Goal: Find specific page/section: Find specific page/section

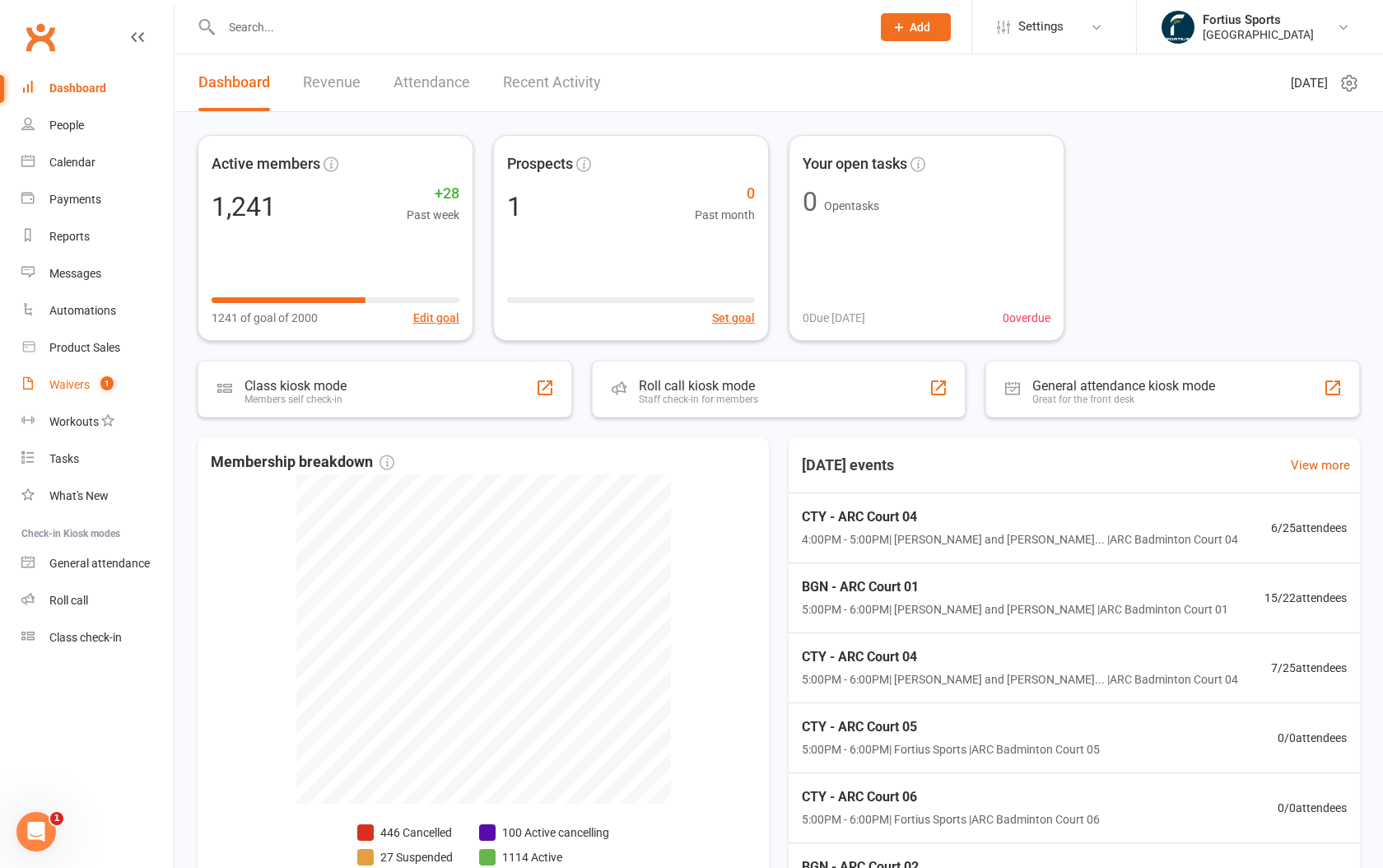
click at [70, 386] on div "Waivers" at bounding box center [70, 384] width 40 height 13
select select "100"
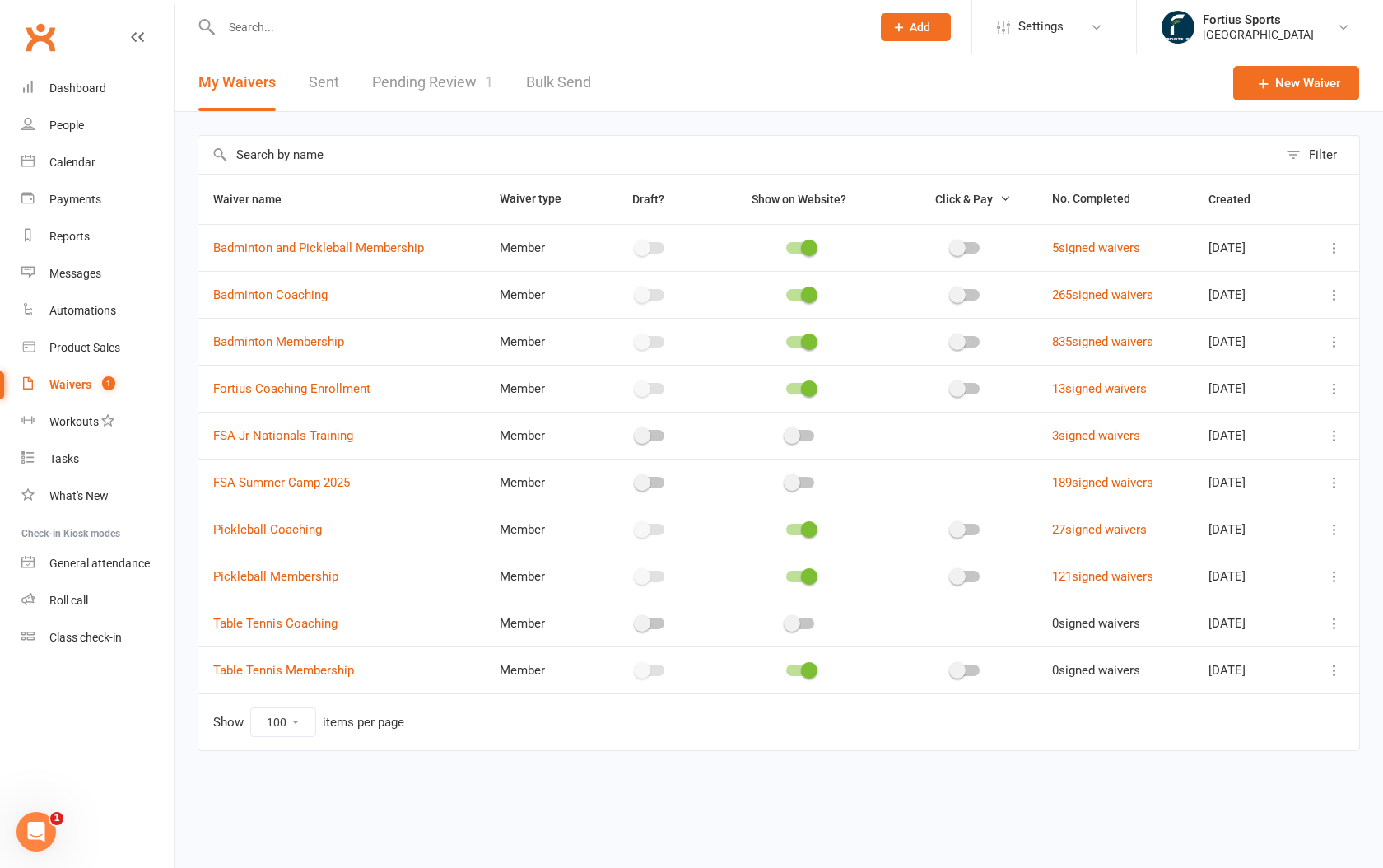
click at [421, 81] on link "Pending Review 1" at bounding box center [432, 82] width 121 height 57
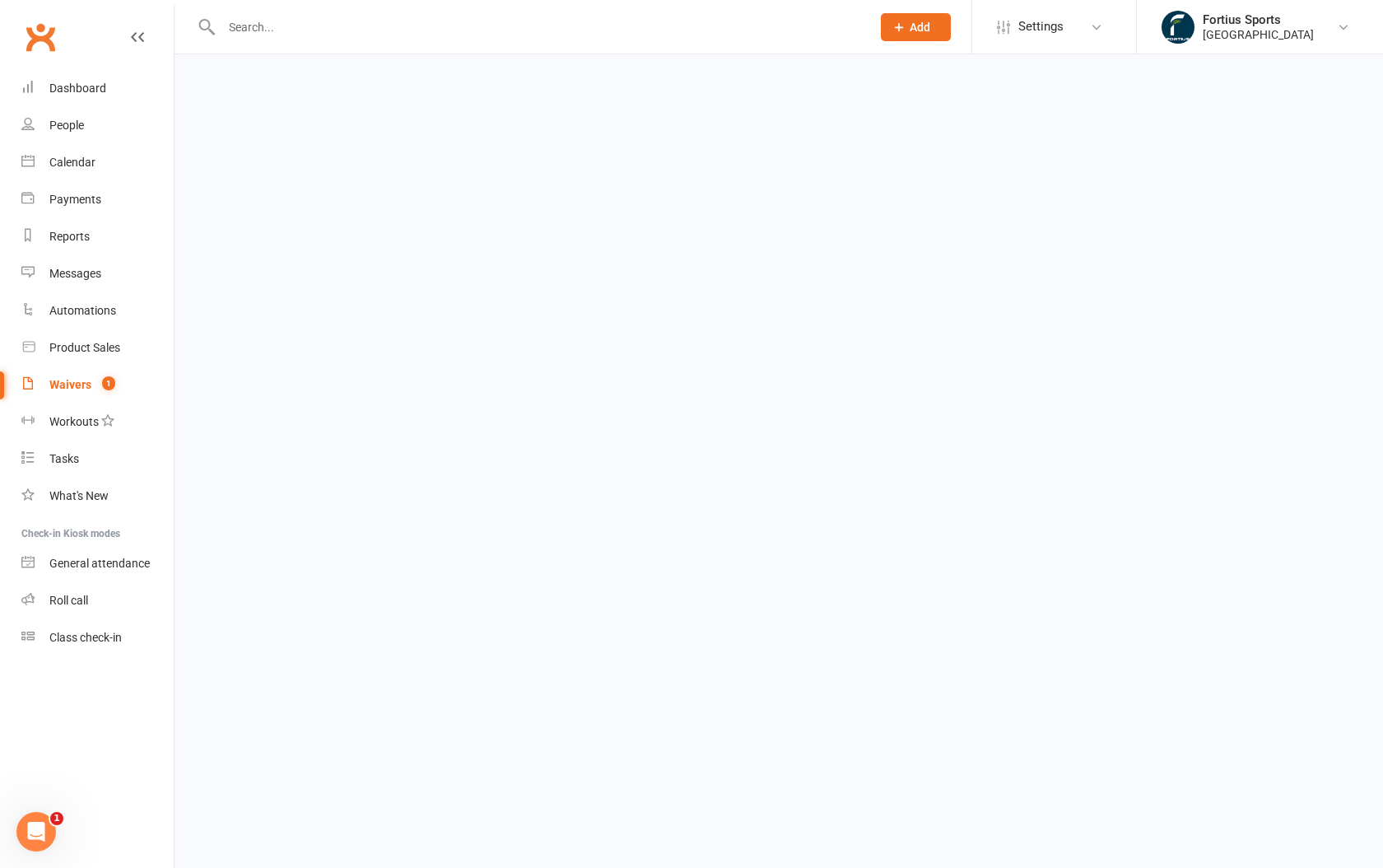
select select "100"
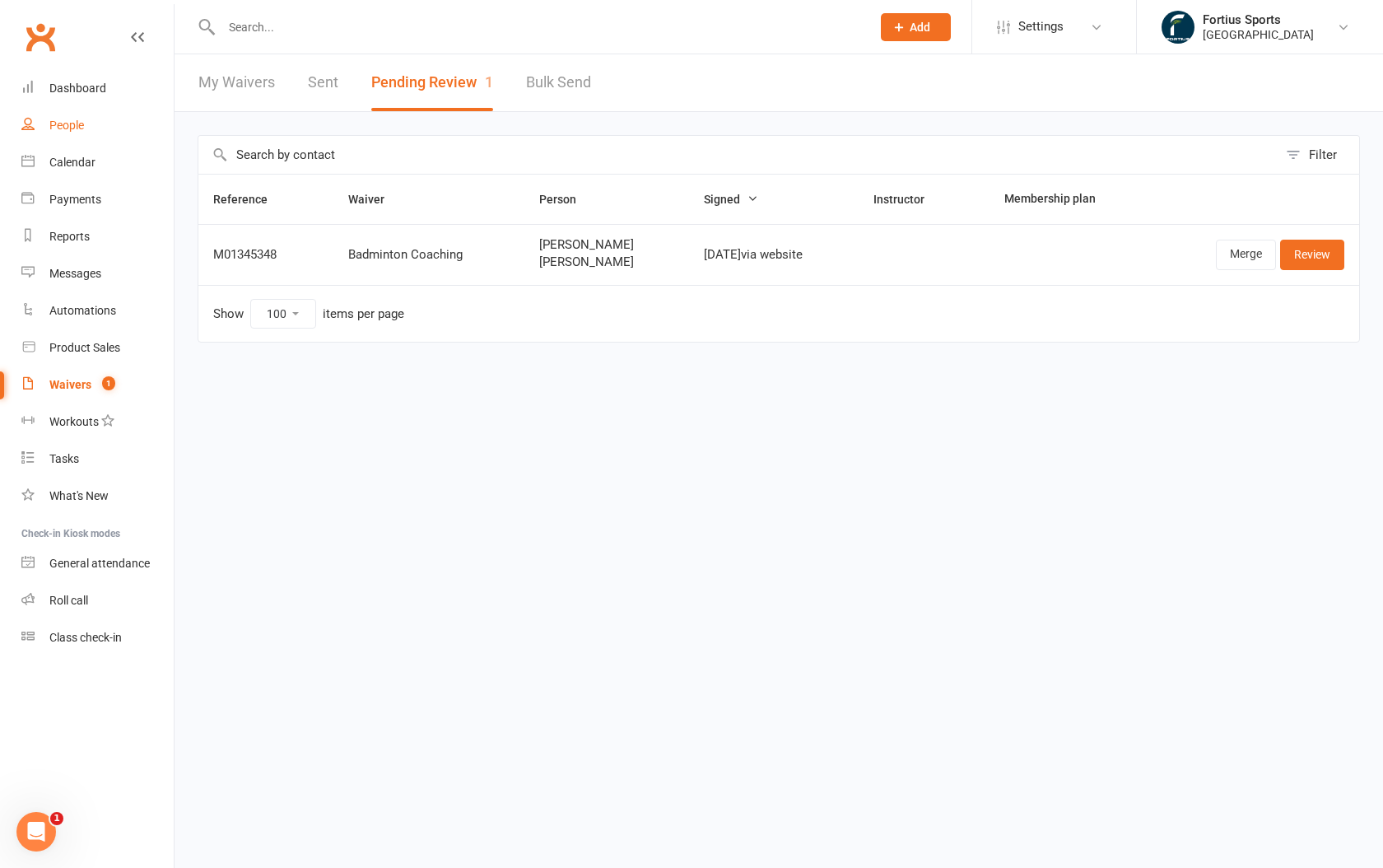
click at [73, 127] on div "People" at bounding box center [67, 124] width 34 height 13
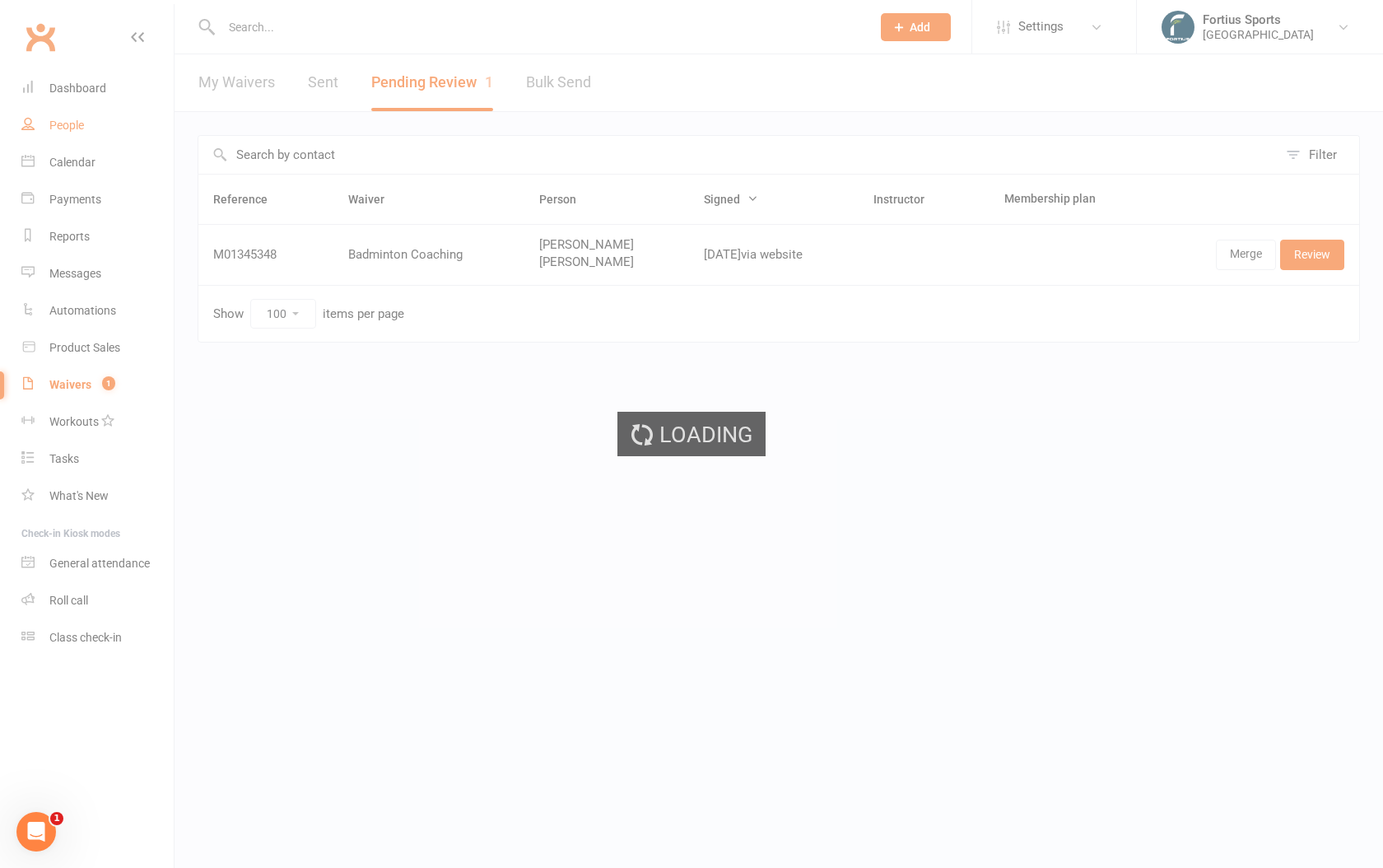
select select "100"
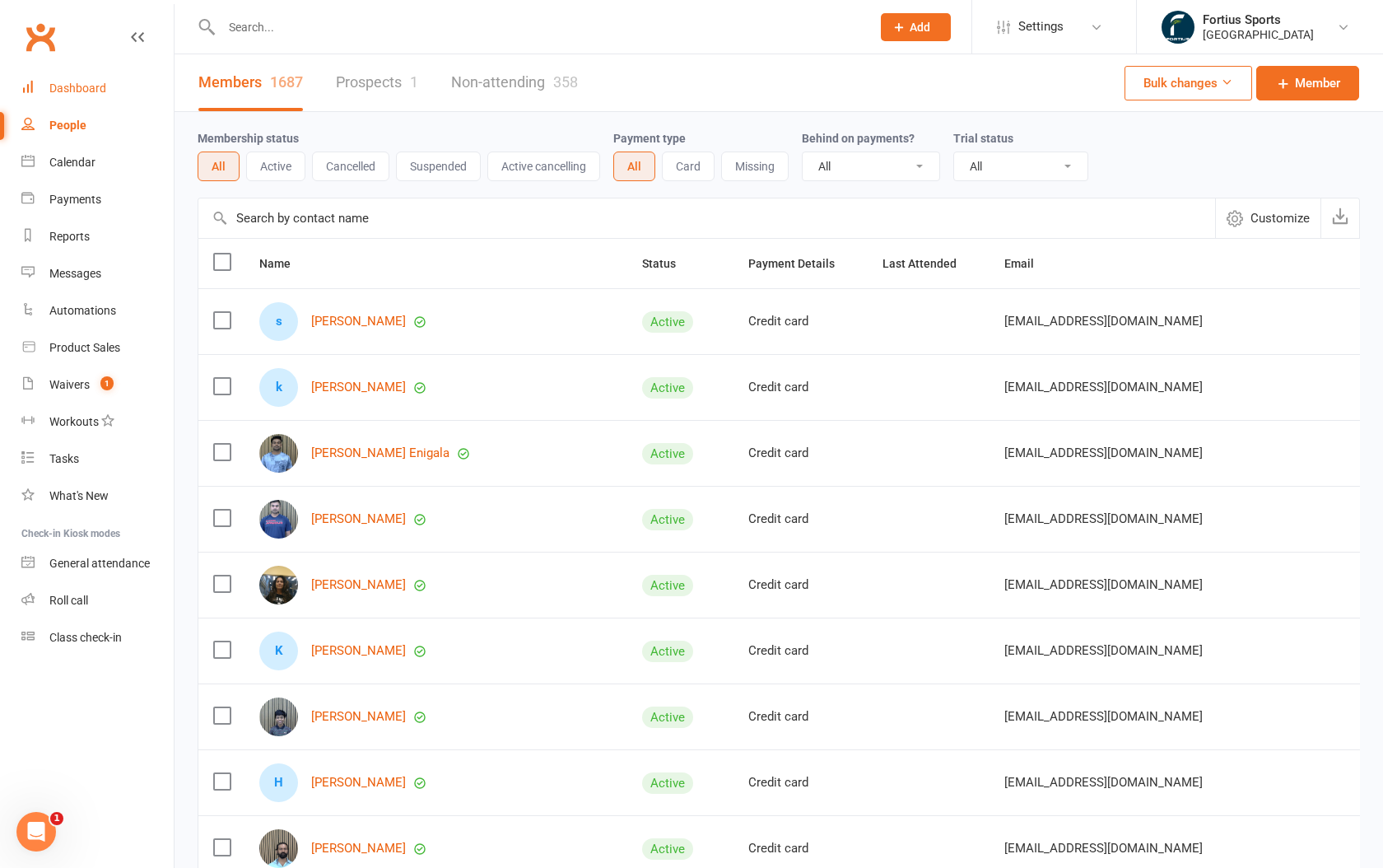
click at [98, 85] on div "Dashboard" at bounding box center [78, 88] width 57 height 13
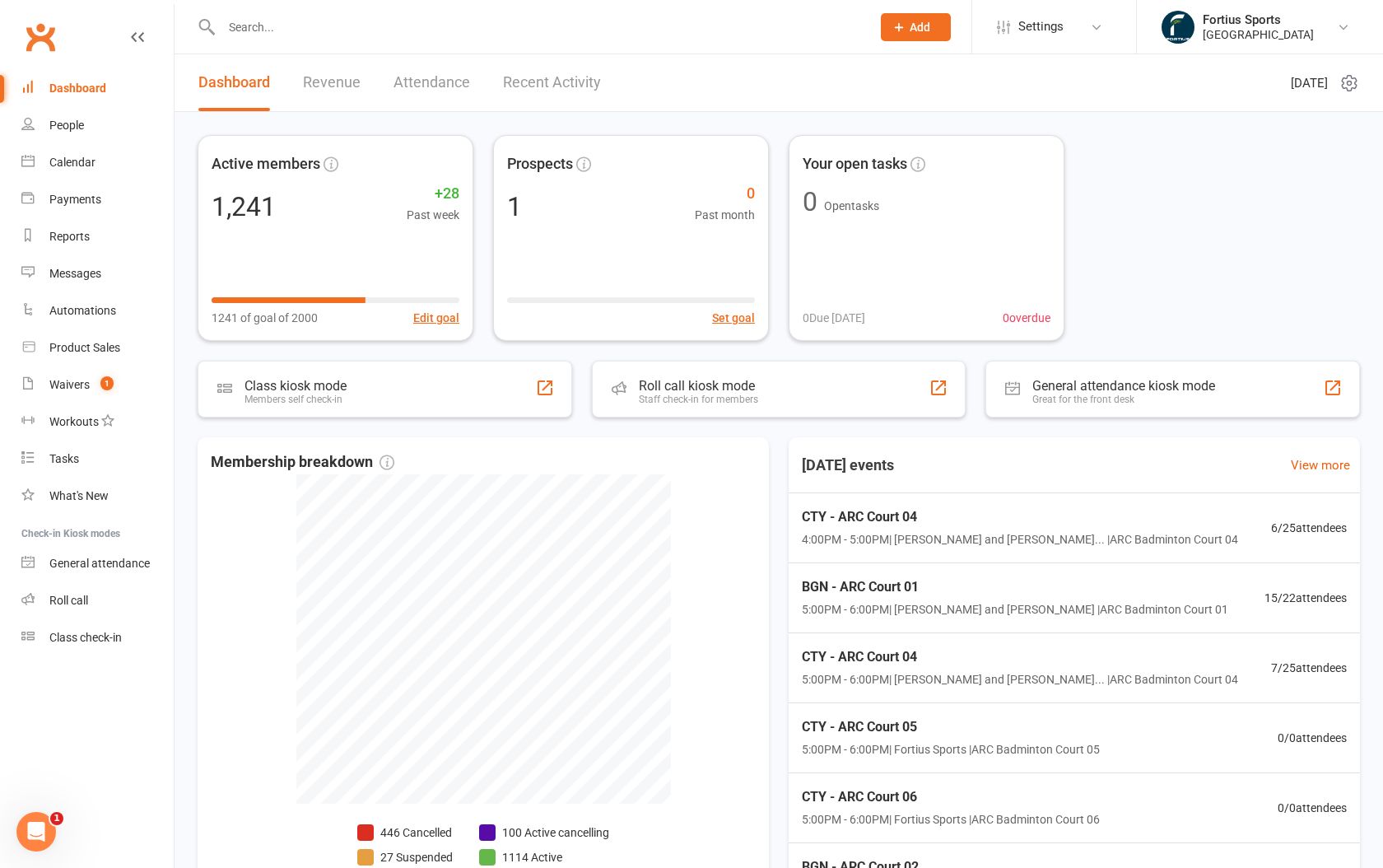
click at [344, 80] on link "Revenue" at bounding box center [331, 82] width 58 height 57
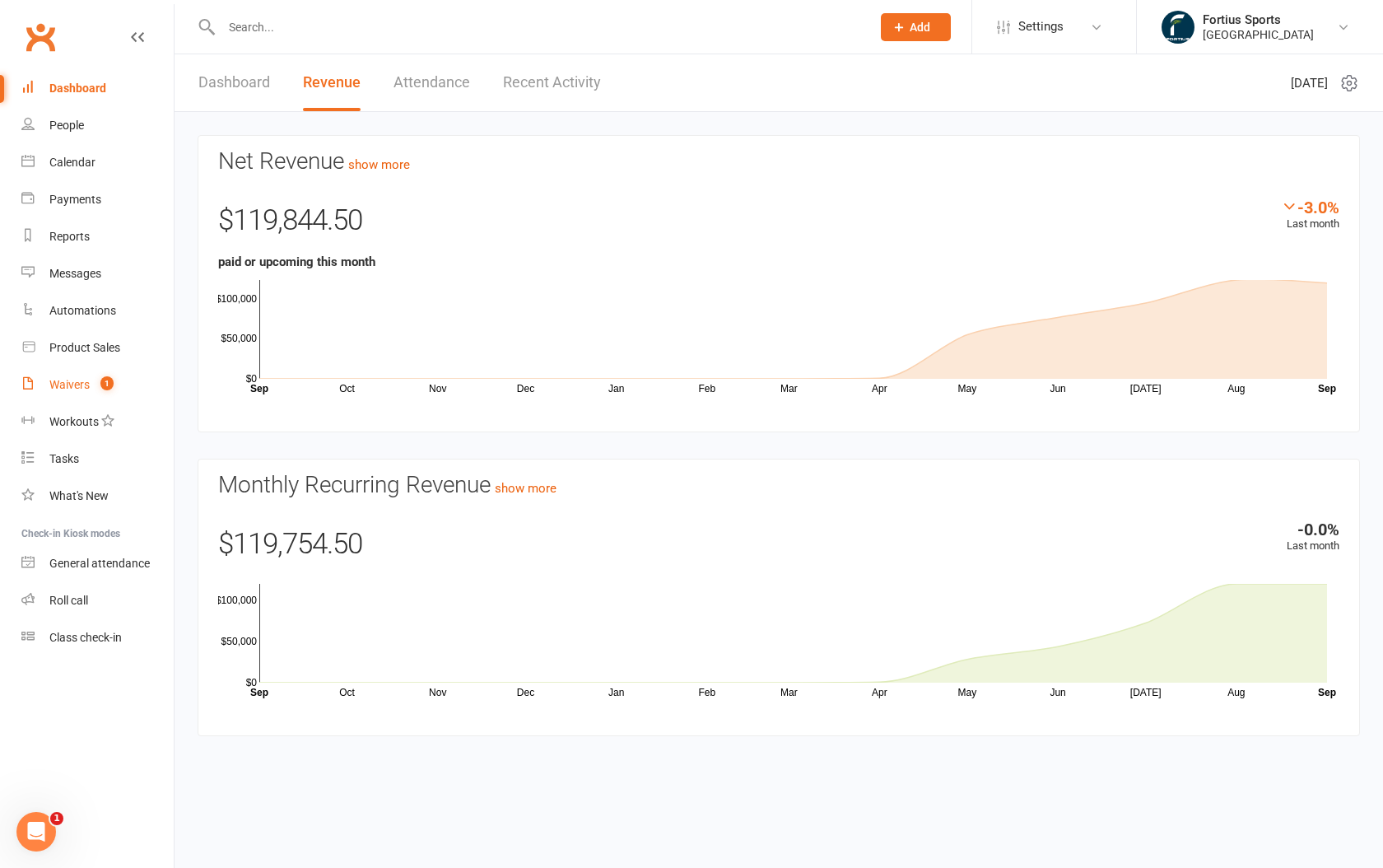
click at [69, 388] on div "Waivers" at bounding box center [70, 384] width 40 height 13
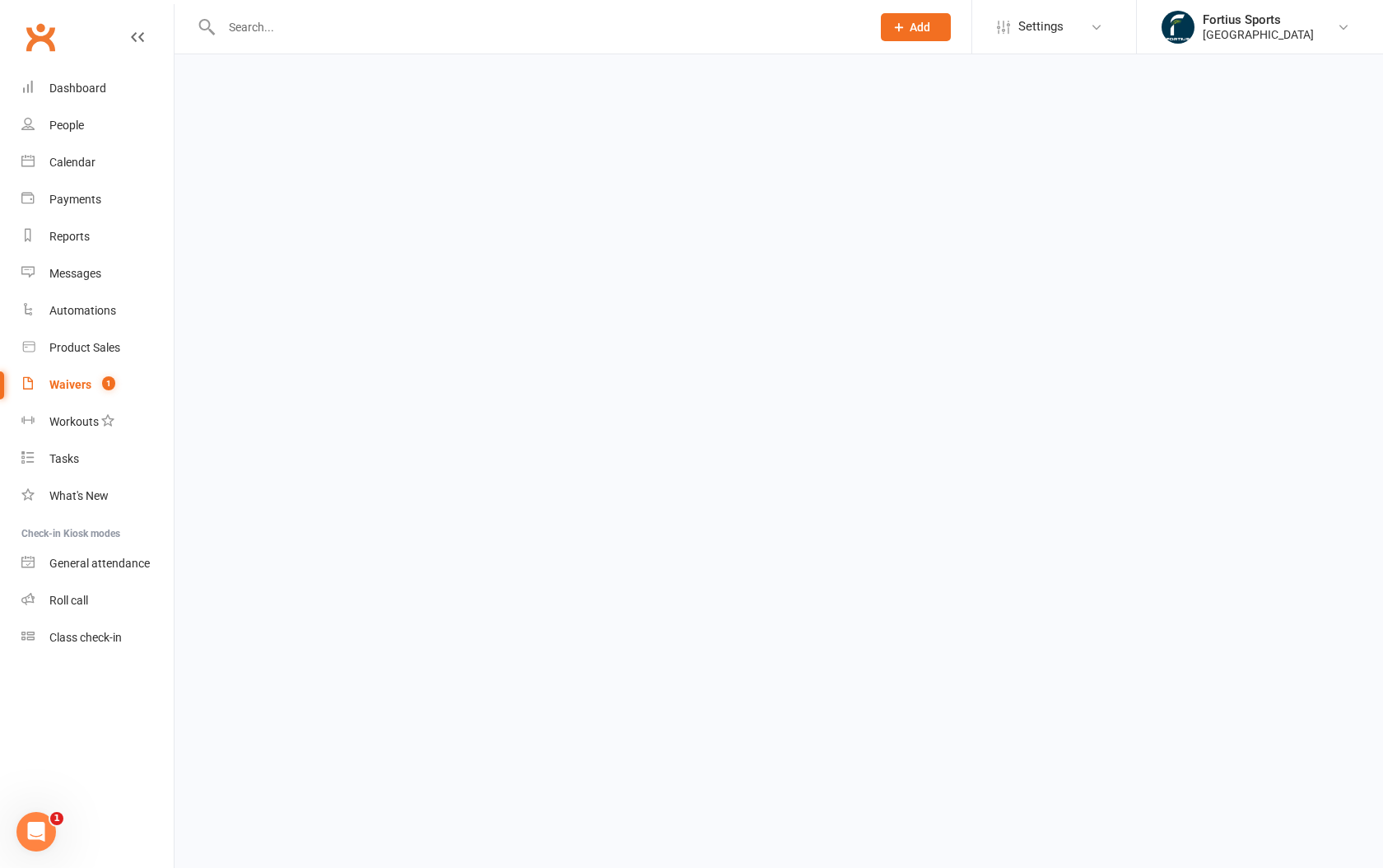
select select "100"
